Goal: Information Seeking & Learning: Find specific fact

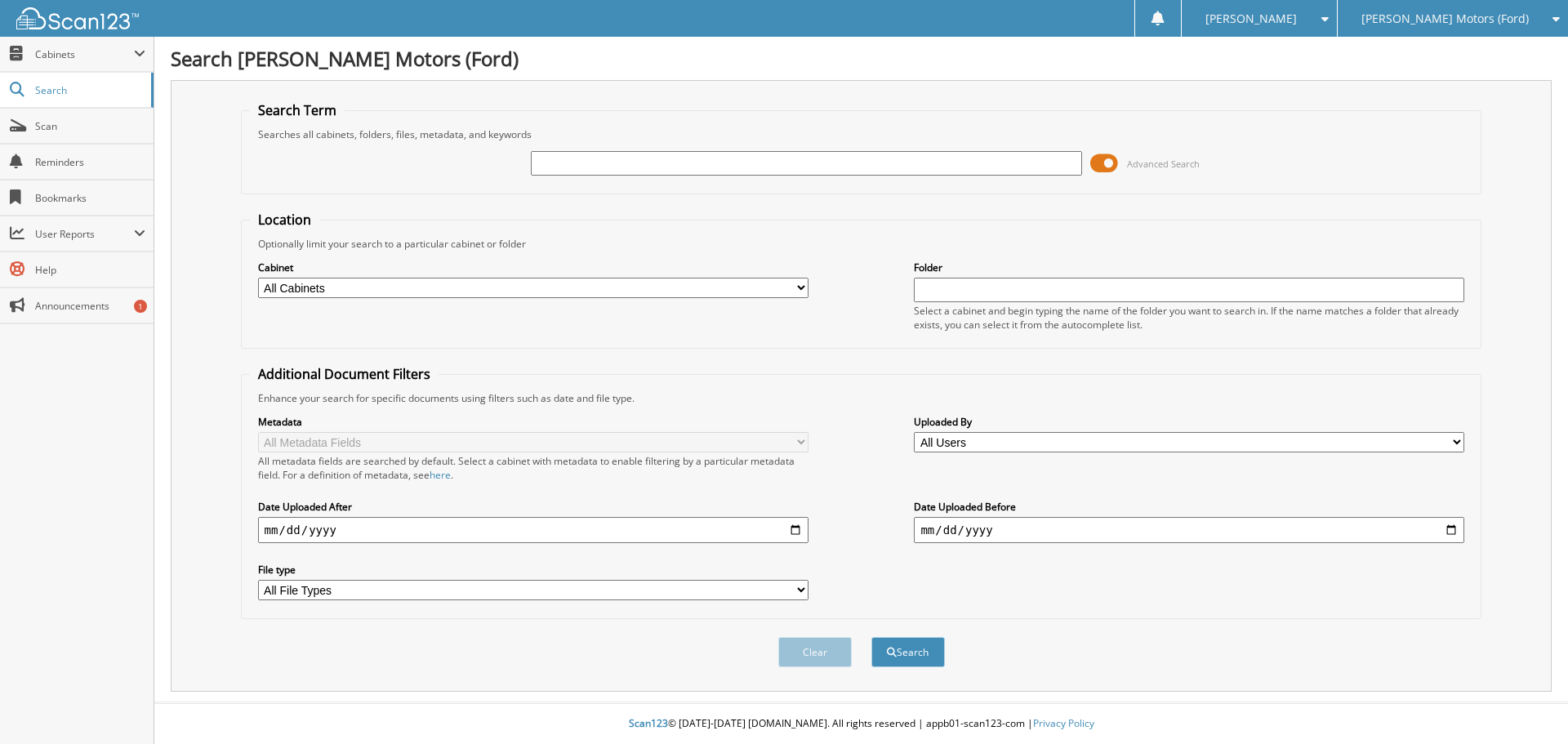
click at [585, 166] on input "text" at bounding box center [805, 163] width 550 height 25
type input "15916c"
click at [872, 637] on button "Search" at bounding box center [908, 652] width 74 height 30
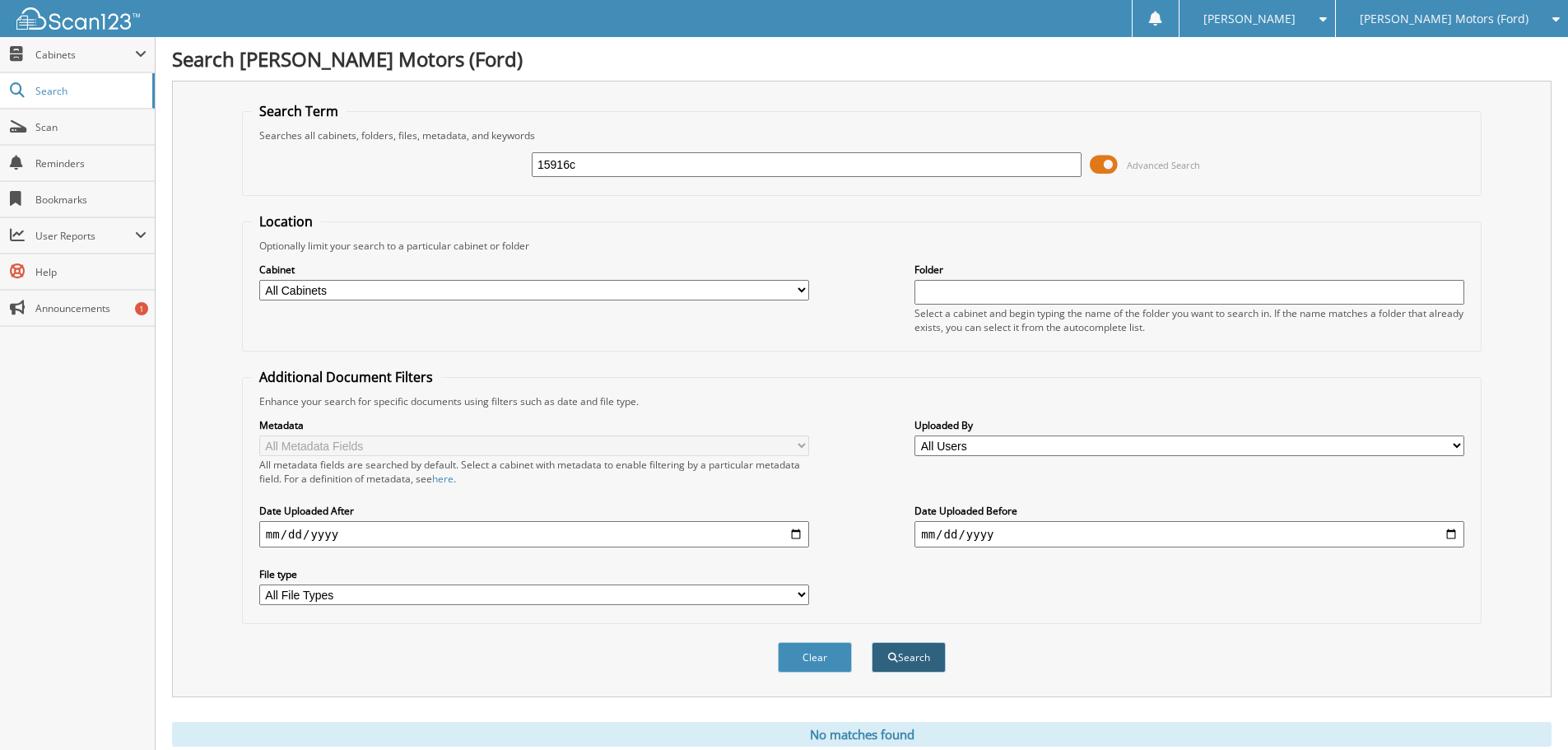
click at [913, 662] on button "Search" at bounding box center [909, 657] width 74 height 30
click at [595, 161] on input "15916c" at bounding box center [807, 165] width 550 height 25
click at [597, 162] on input "15916c" at bounding box center [807, 165] width 550 height 25
type input "1"
click at [579, 213] on fieldset "Location Optionally limit your search to a particular cabinet or folder Cabinet…" at bounding box center [862, 281] width 1240 height 139
